Goal: Information Seeking & Learning: Learn about a topic

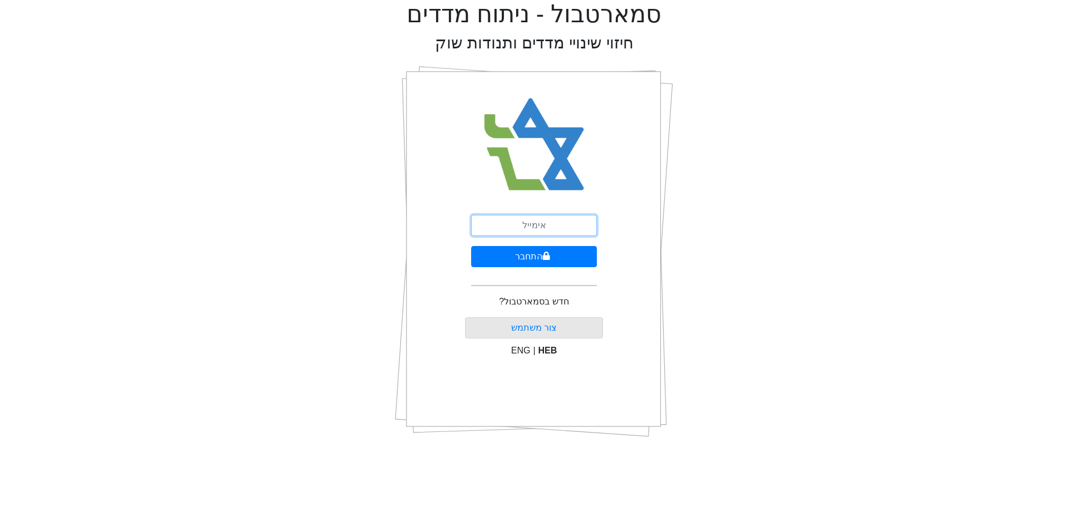
click at [571, 232] on input "email" at bounding box center [534, 225] width 126 height 21
type input "[EMAIL_ADDRESS][DOMAIN_NAME]"
click at [555, 263] on button "התחבר" at bounding box center [534, 256] width 126 height 21
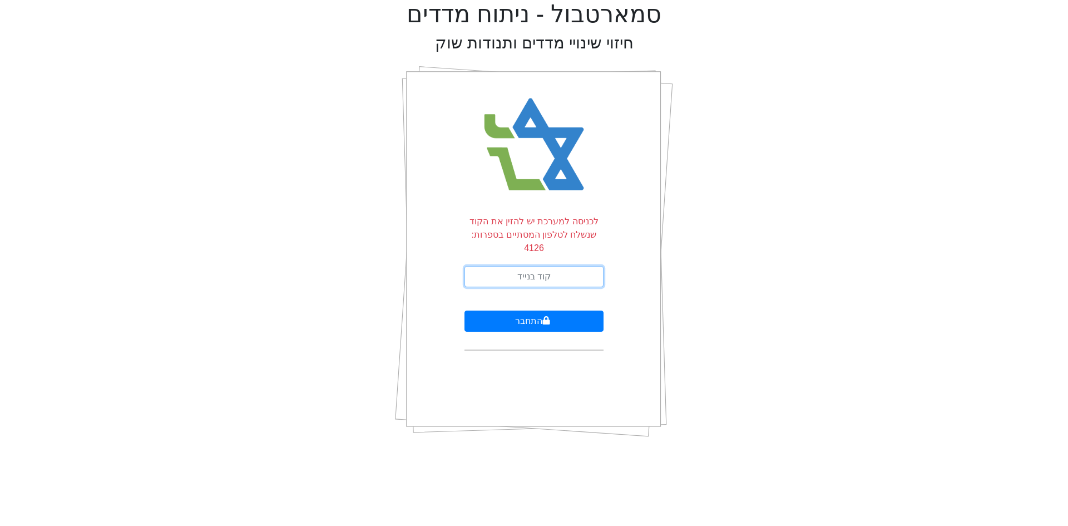
click at [511, 266] on input "text" at bounding box center [533, 276] width 139 height 21
type input "791328"
click at [464, 310] on button "התחבר" at bounding box center [533, 320] width 139 height 21
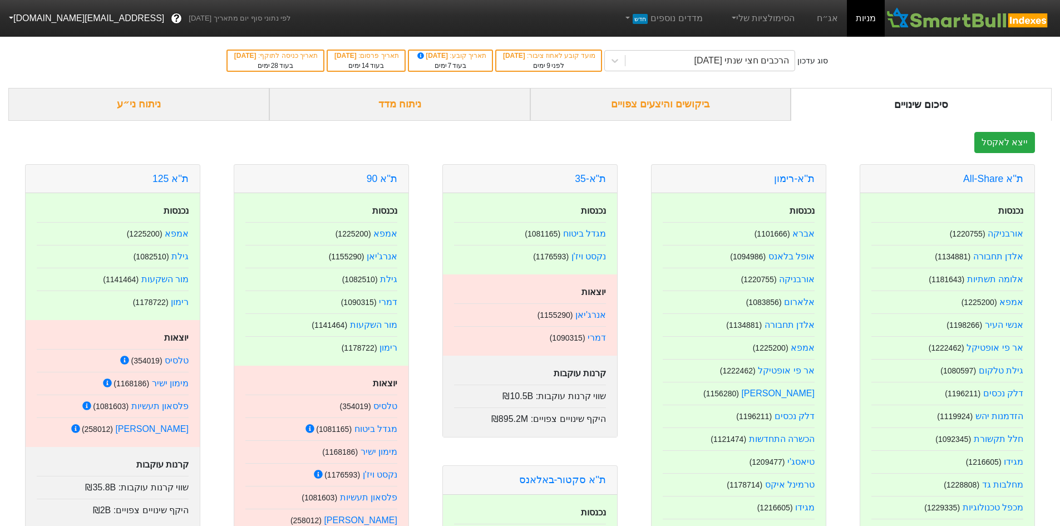
click at [694, 110] on div "ביקושים והיצעים צפויים" at bounding box center [660, 104] width 261 height 33
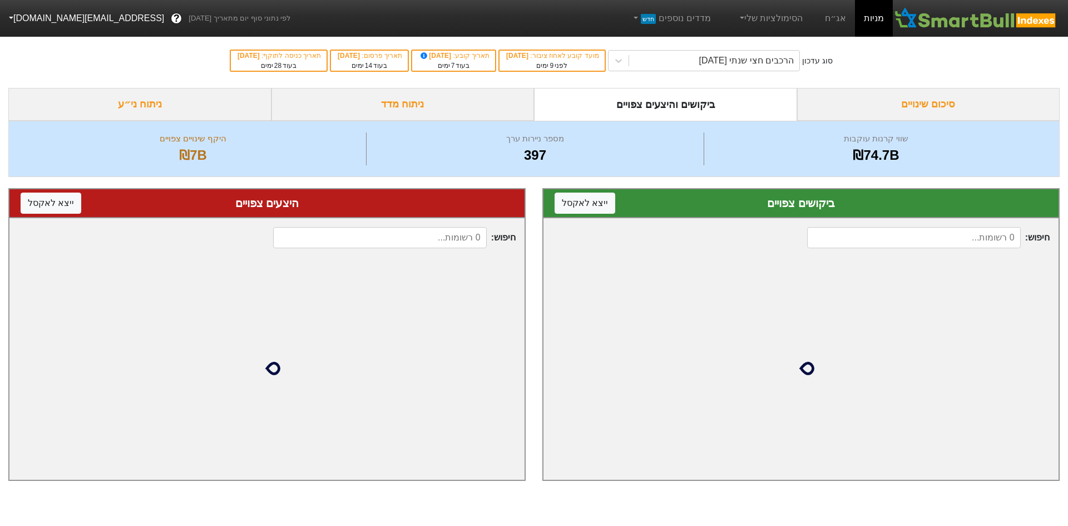
click at [876, 102] on div "סיכום שינויים" at bounding box center [928, 104] width 263 height 33
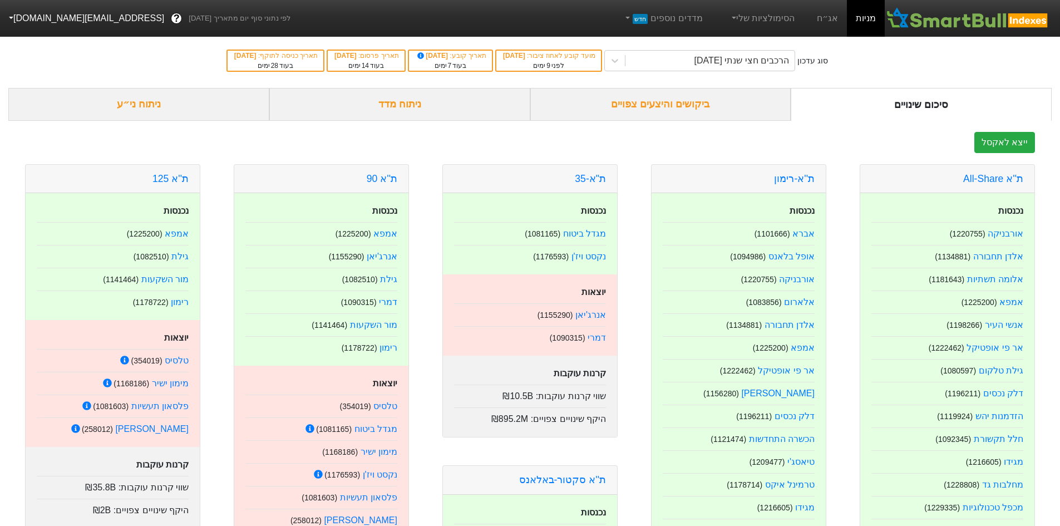
click at [511, 114] on div "ניתוח מדד" at bounding box center [399, 104] width 261 height 33
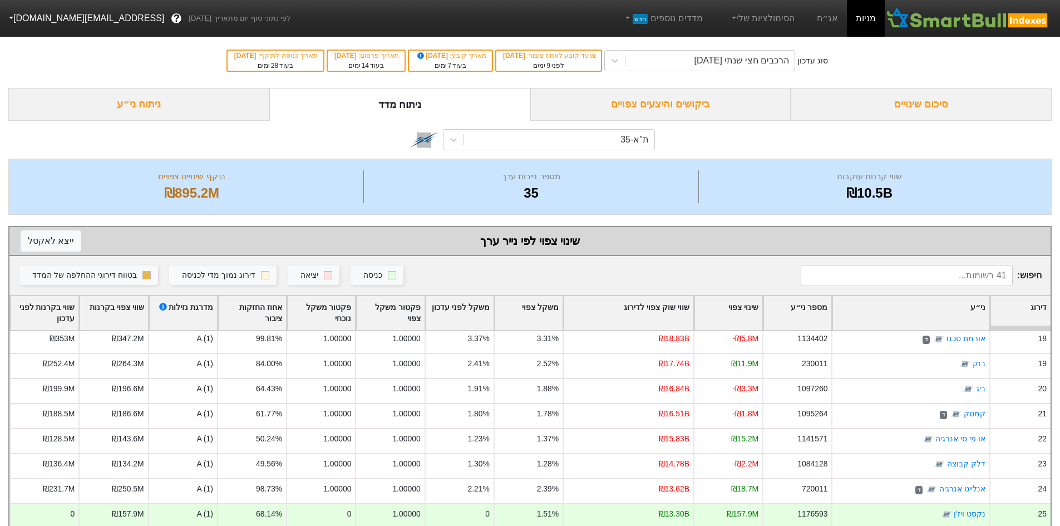
scroll to position [445, 0]
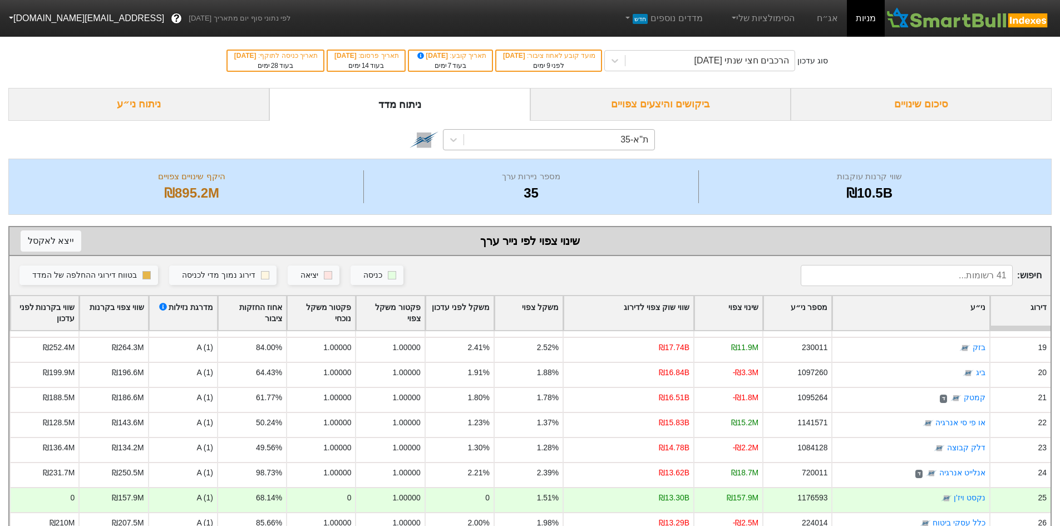
click at [592, 134] on div "ת"א-35" at bounding box center [559, 140] width 190 height 20
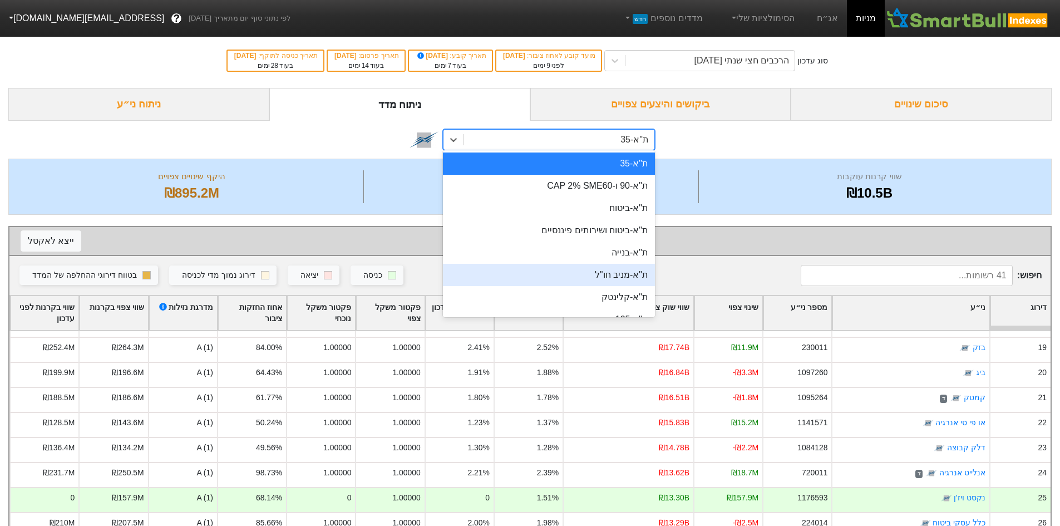
scroll to position [56, 0]
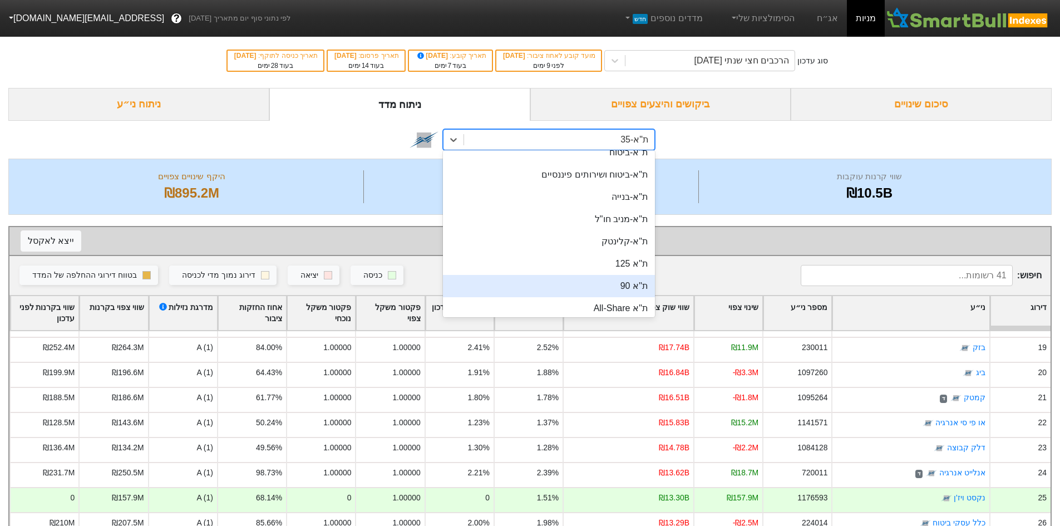
click at [612, 279] on div "ת''א 90" at bounding box center [549, 286] width 212 height 22
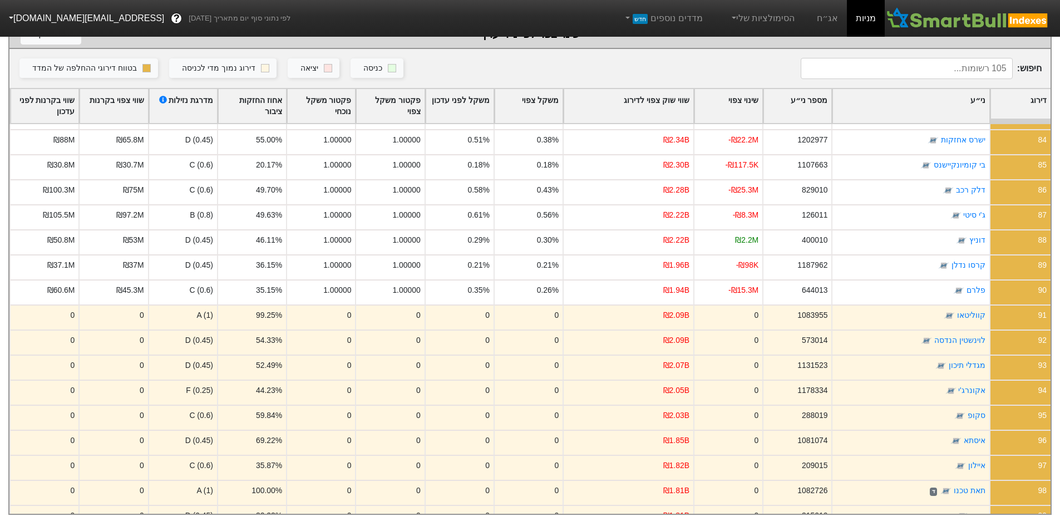
scroll to position [2072, 0]
